Goal: Information Seeking & Learning: Learn about a topic

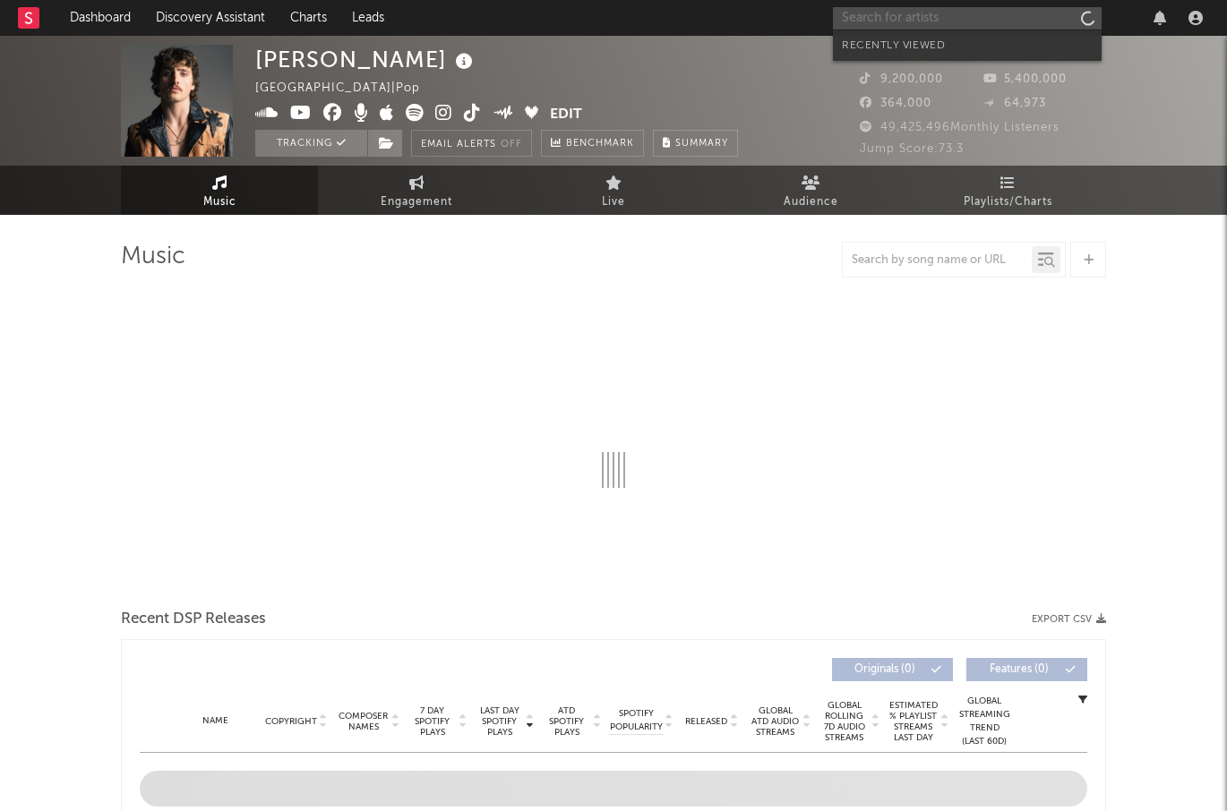
click at [852, 15] on input "text" at bounding box center [967, 18] width 269 height 22
type input "two lips"
select select "6m"
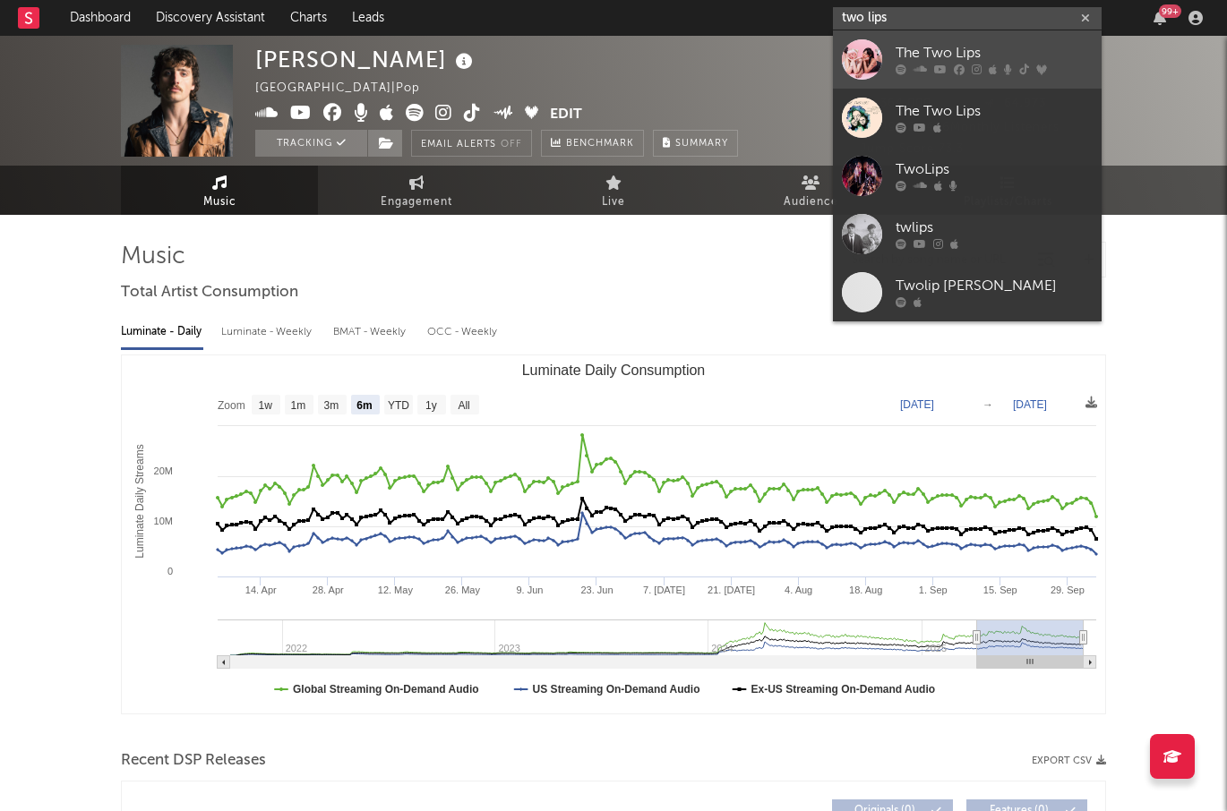
type input "two lips"
click at [890, 43] on link "The Two Lips" at bounding box center [967, 59] width 269 height 58
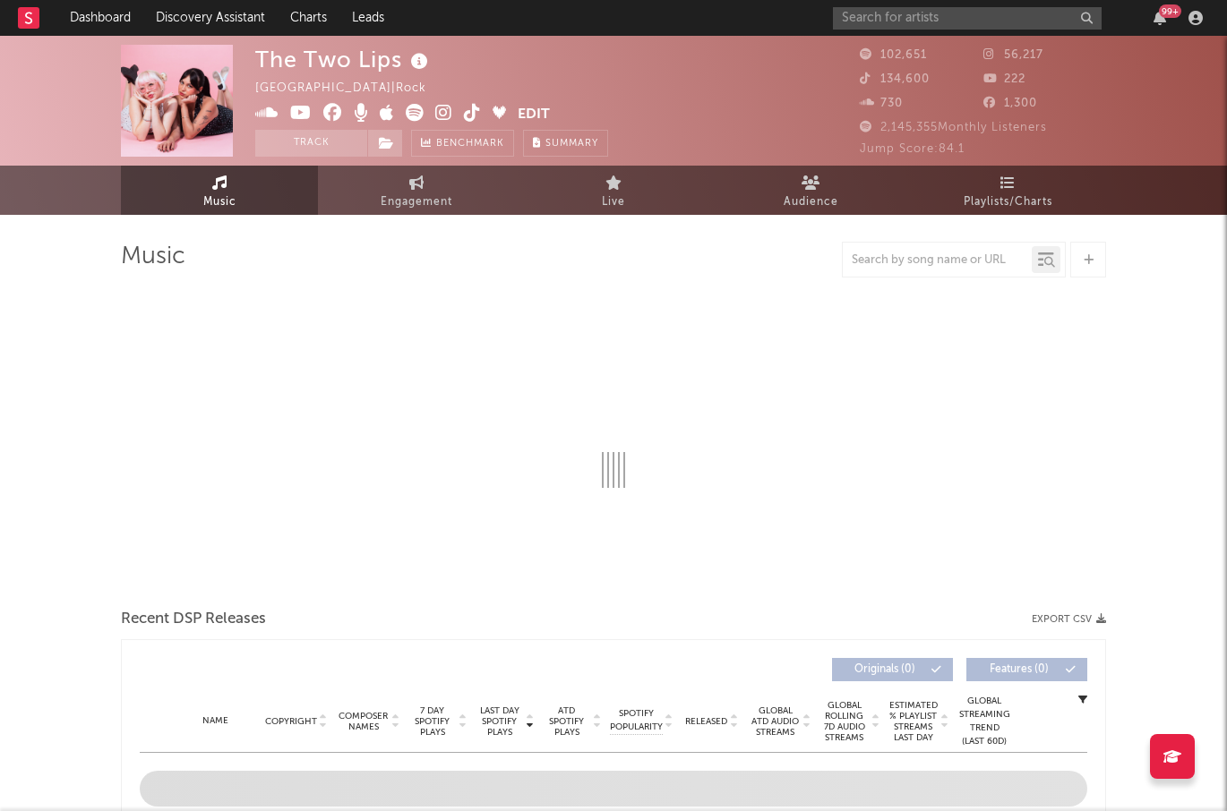
select select "6m"
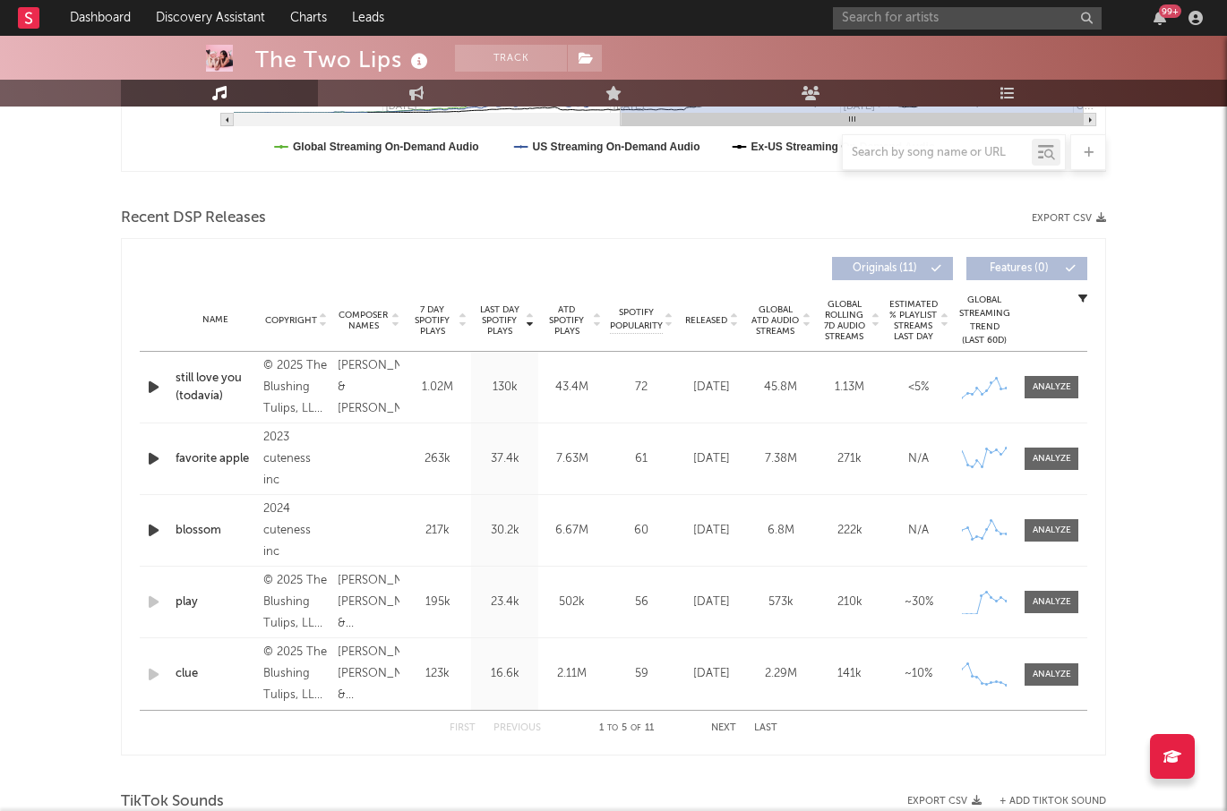
scroll to position [552, 0]
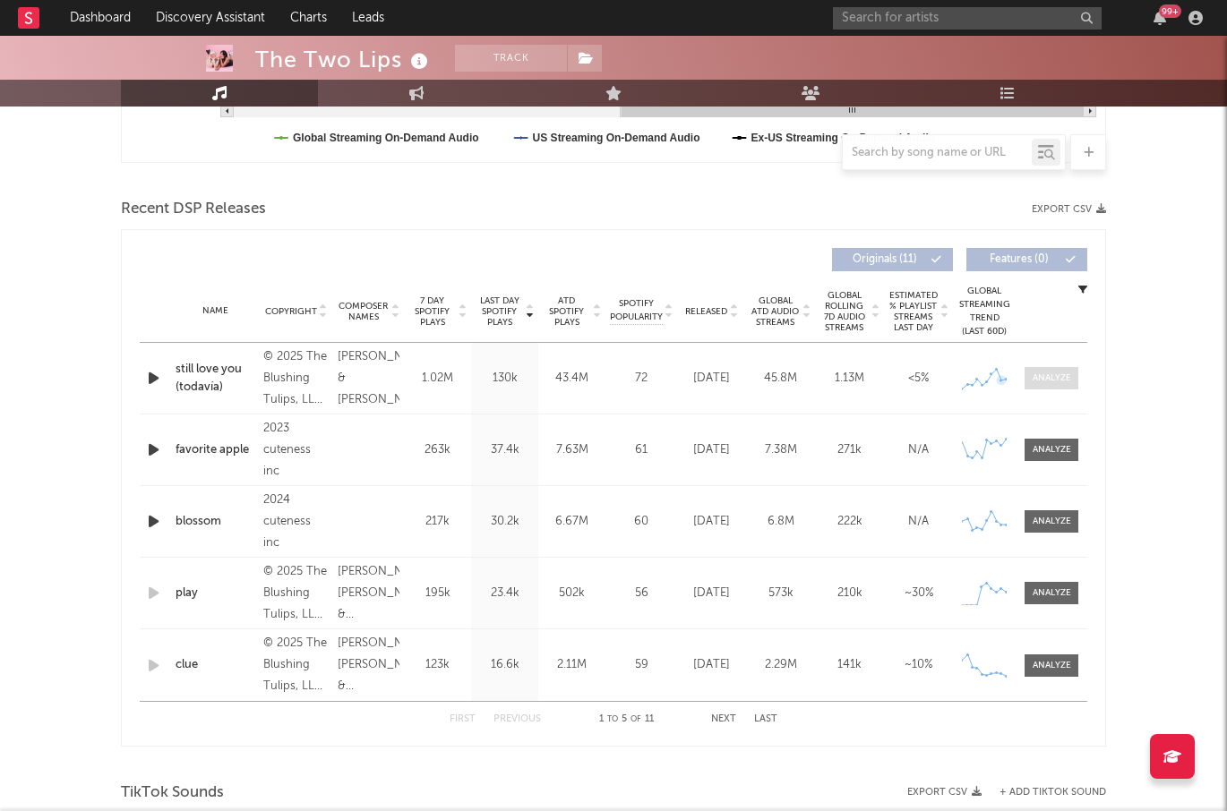
click at [1059, 381] on div at bounding box center [1051, 378] width 39 height 13
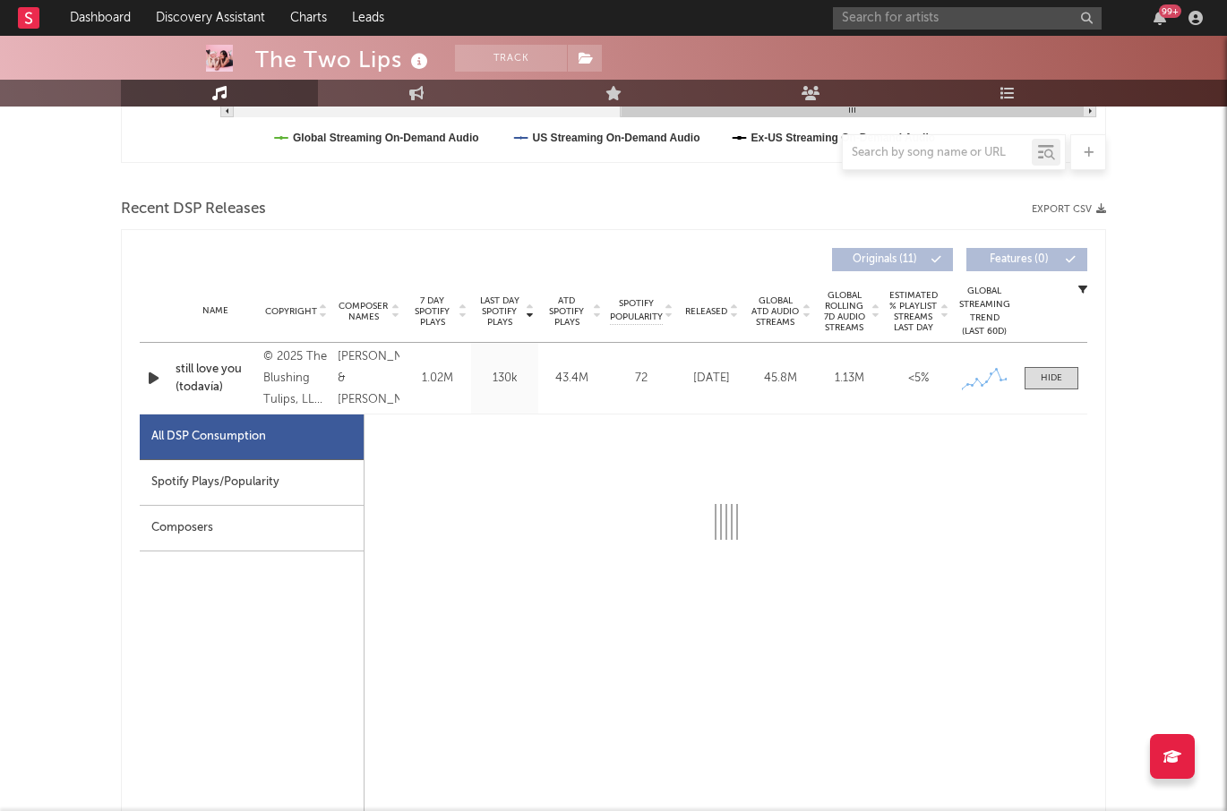
click at [229, 476] on div "Spotify Plays/Popularity" at bounding box center [252, 483] width 224 height 46
select select "1w"
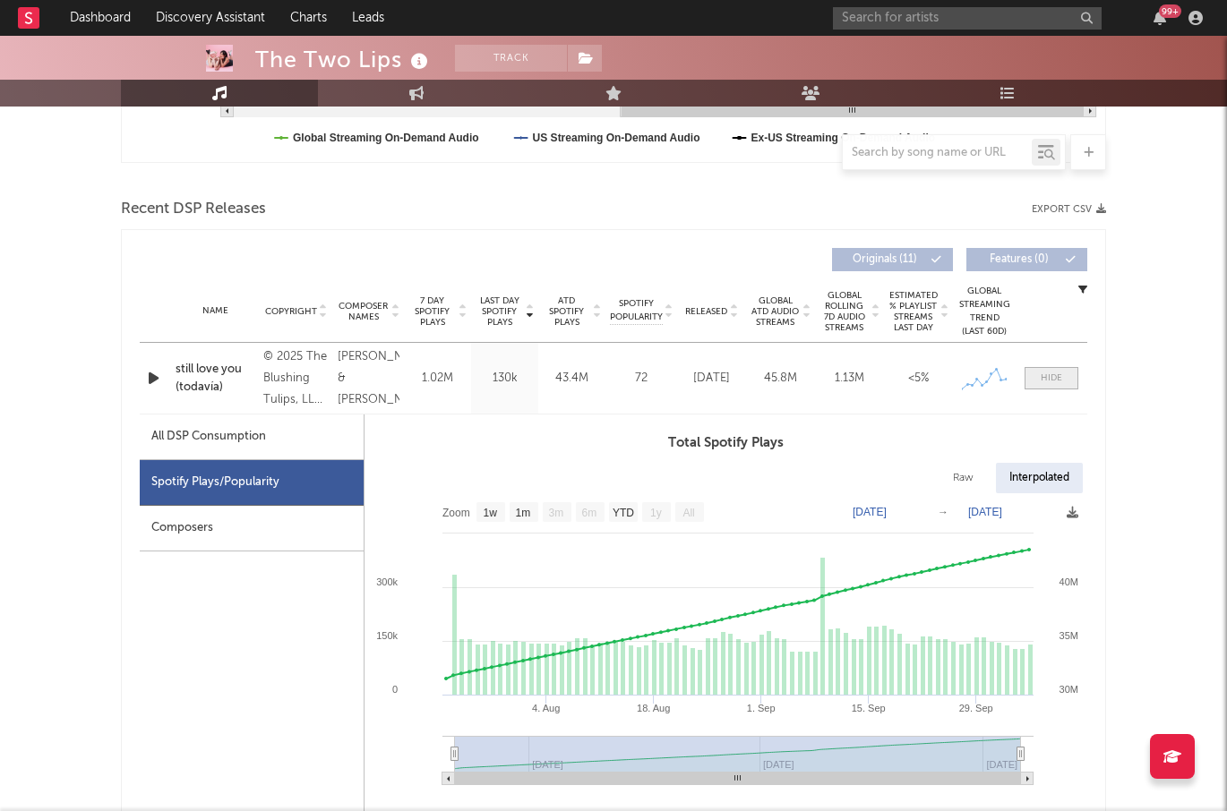
click at [1065, 374] on span at bounding box center [1051, 378] width 54 height 22
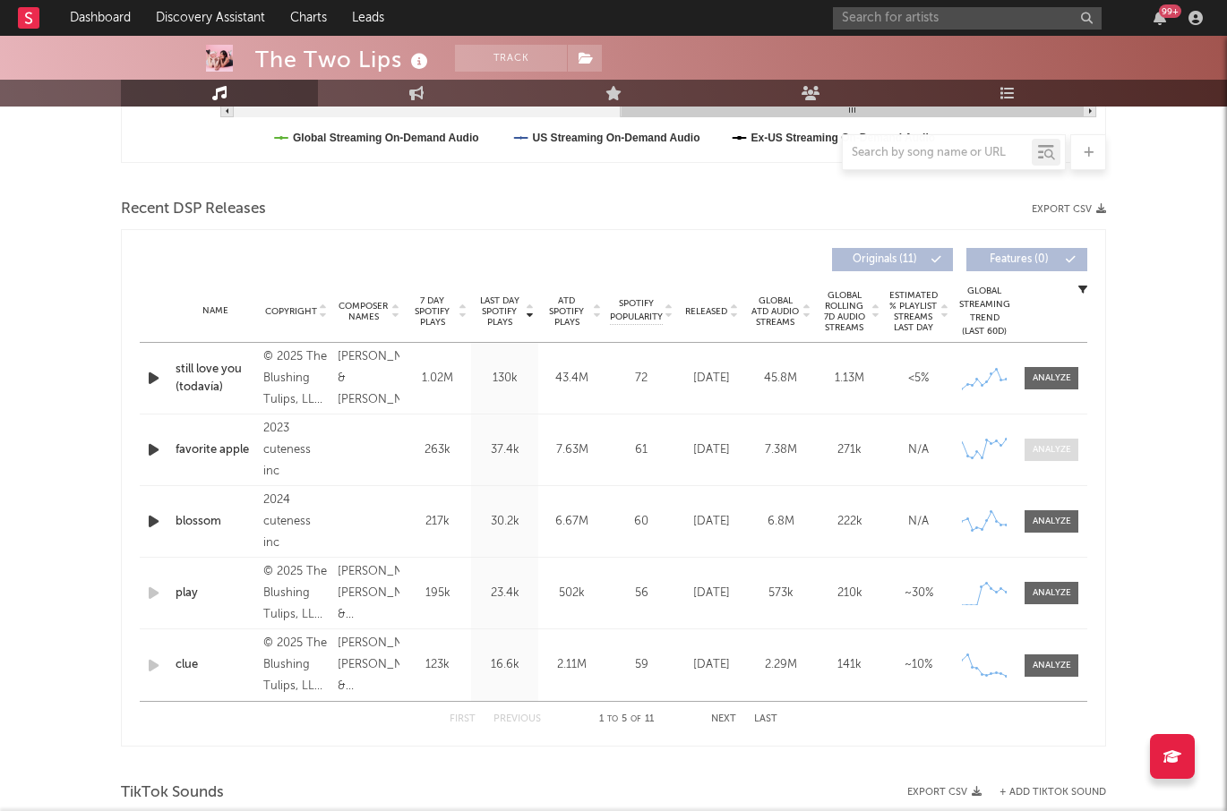
click at [1035, 449] on div at bounding box center [1051, 449] width 39 height 13
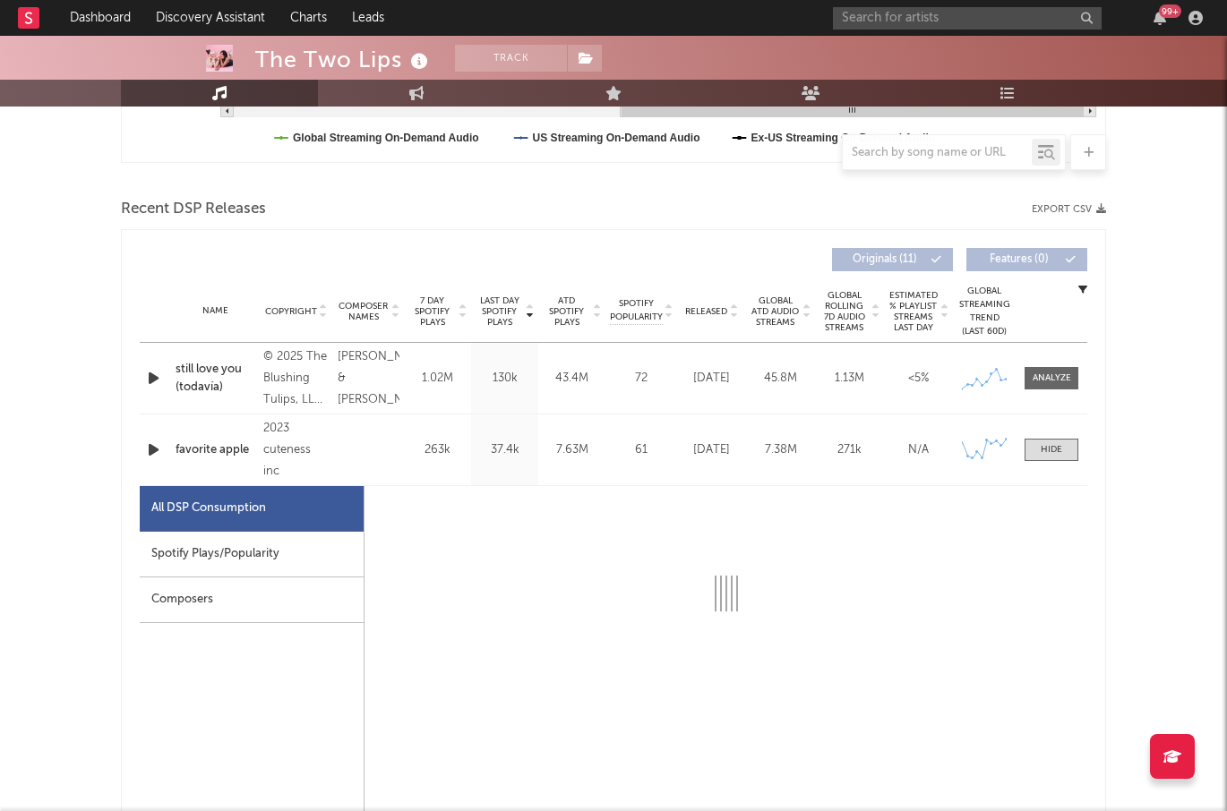
click at [258, 555] on div "Spotify Plays/Popularity" at bounding box center [252, 555] width 224 height 46
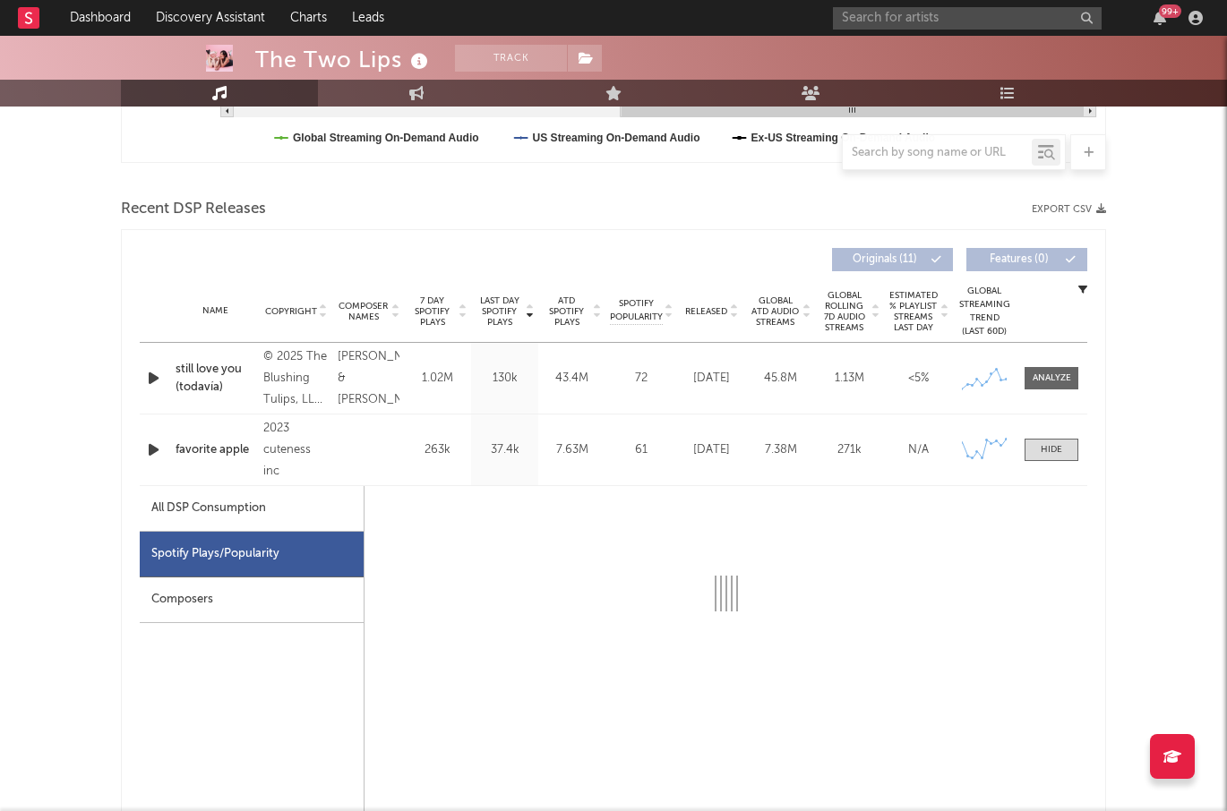
select select "6m"
select select "1w"
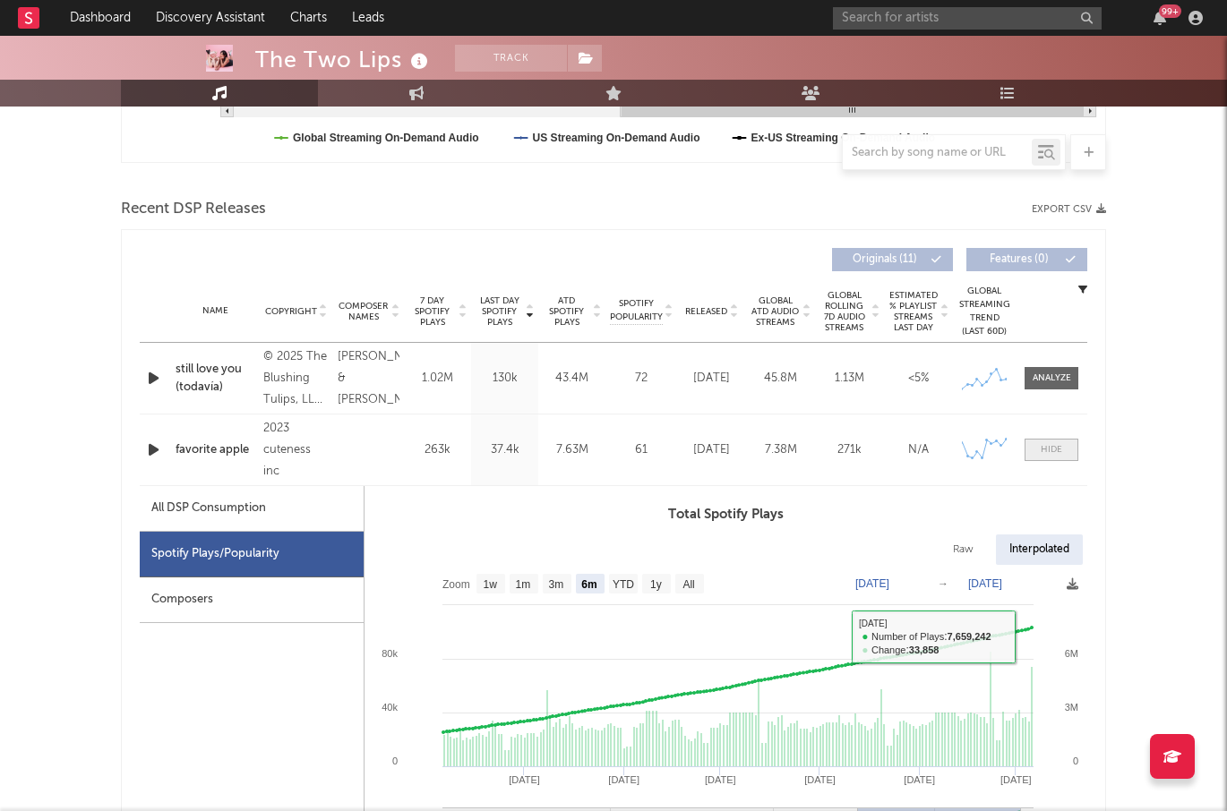
click at [1062, 441] on span at bounding box center [1051, 450] width 54 height 22
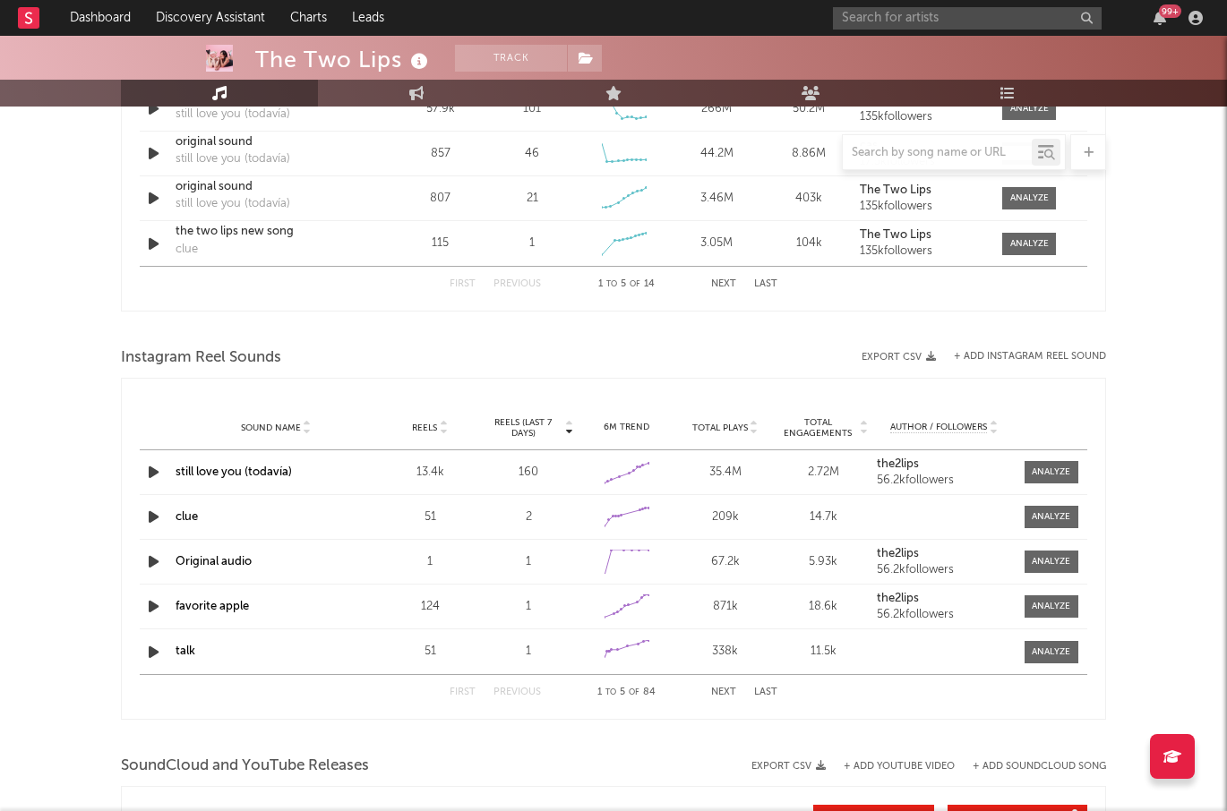
scroll to position [1317, 0]
